Goal: Information Seeking & Learning: Learn about a topic

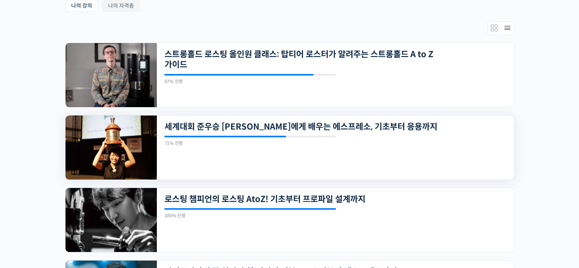
scroll to position [152, 0]
click at [140, 144] on img at bounding box center [110, 147] width 91 height 64
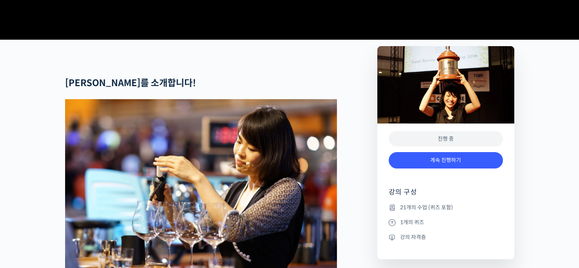
scroll to position [343, 0]
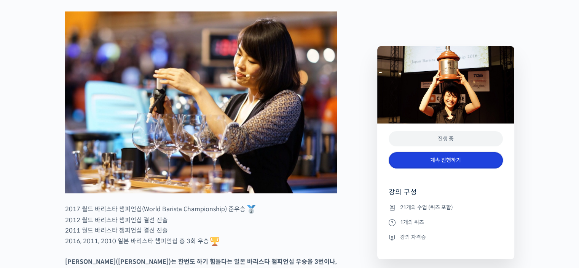
click at [402, 162] on link "계속 진행하기" at bounding box center [446, 160] width 114 height 16
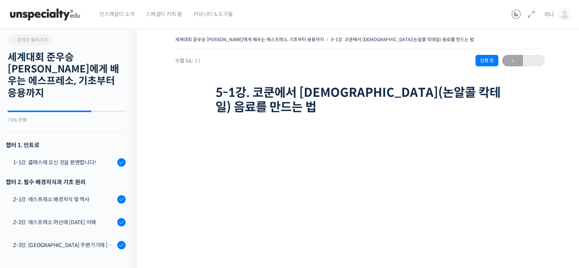
scroll to position [152, 0]
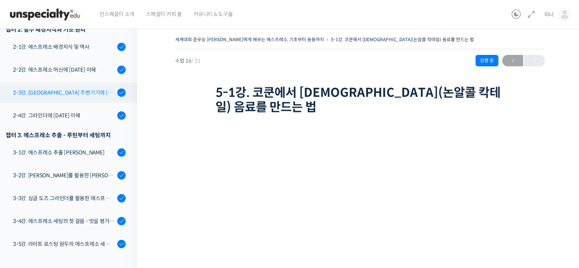
click at [84, 85] on link "2-3강. [GEOGRAPHIC_DATA] 주변기기에 [DATE] 이해" at bounding box center [66, 92] width 141 height 21
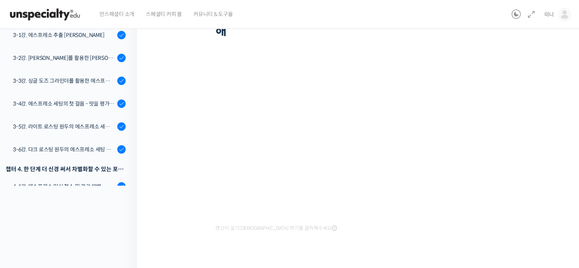
scroll to position [16, 0]
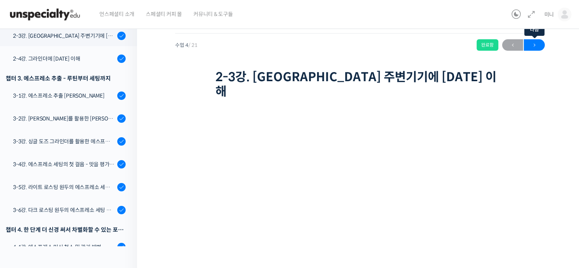
click at [539, 44] on span "→" at bounding box center [534, 45] width 21 height 10
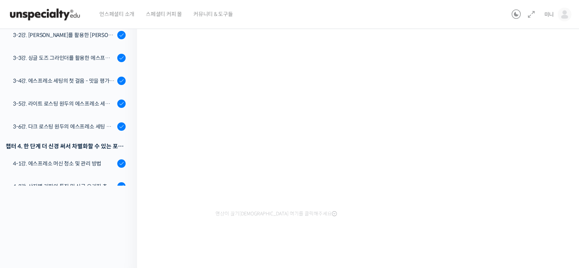
scroll to position [16, 0]
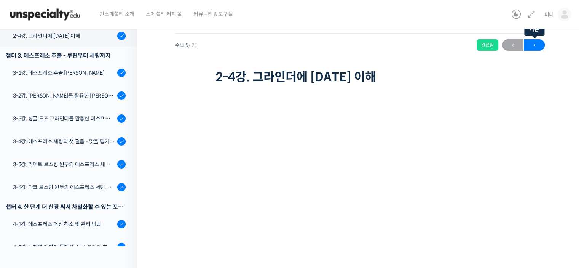
click at [541, 43] on span "→" at bounding box center [534, 45] width 21 height 10
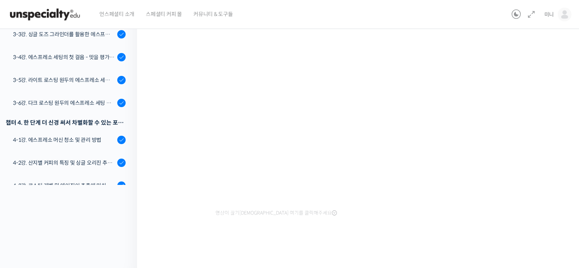
scroll to position [16, 0]
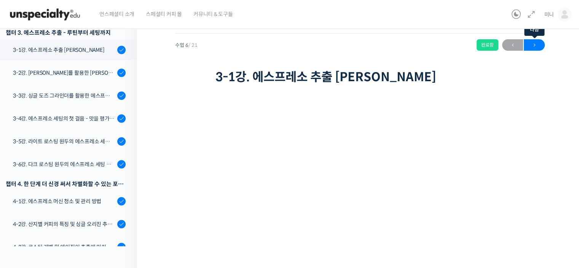
click at [533, 40] on span "→" at bounding box center [534, 45] width 21 height 10
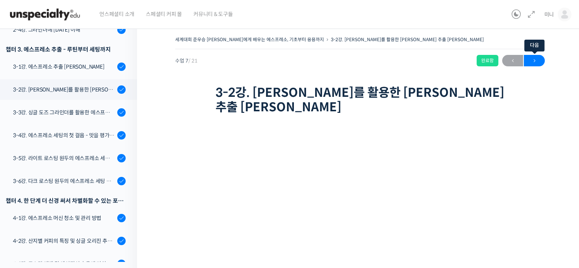
click at [534, 56] on span "→" at bounding box center [534, 61] width 21 height 10
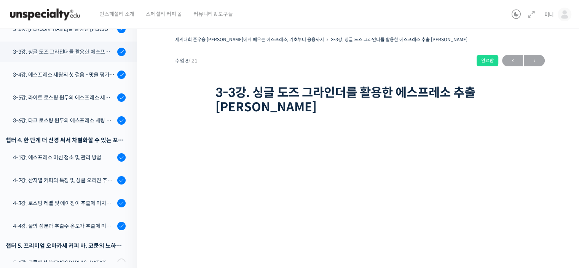
click at [545, 61] on div "세계대회 준우승 미키 스즈키에게 배우는 에스프레소, 기초부터 응용까지 3-3강. 싱글 도즈 그라인더를 활용한 에스프레소 추출 루틴 완료함 수업…" at bounding box center [360, 191] width 446 height 337
click at [535, 61] on span "→" at bounding box center [534, 61] width 21 height 10
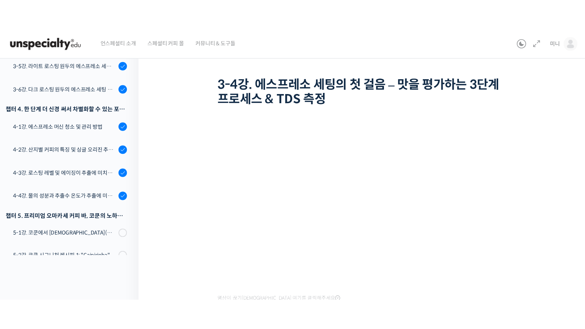
scroll to position [30, 0]
